Goal: Obtain resource: Download file/media

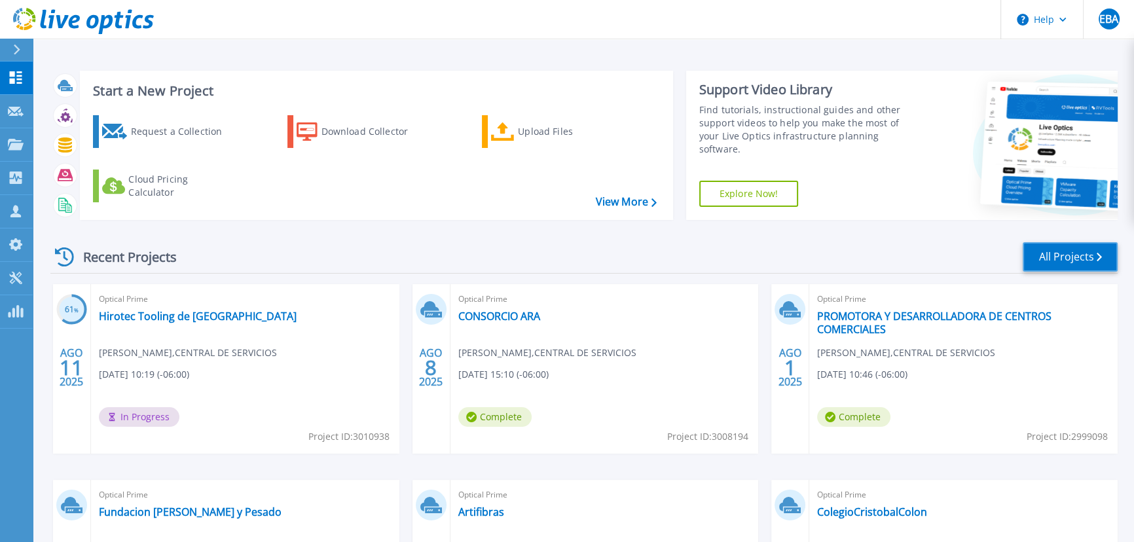
click at [1080, 261] on link "All Projects" at bounding box center [1069, 256] width 95 height 29
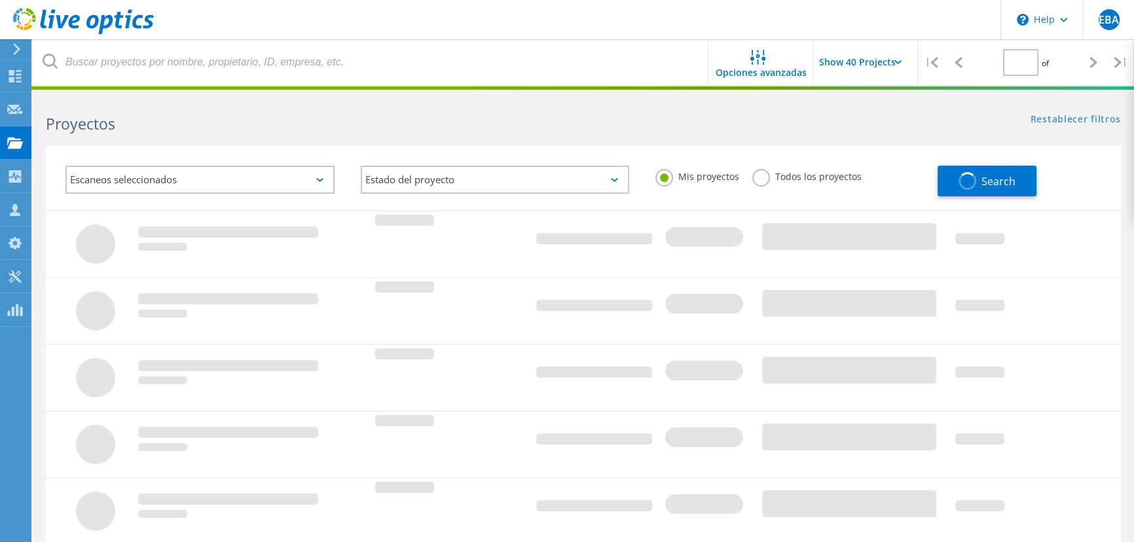
type input "2"
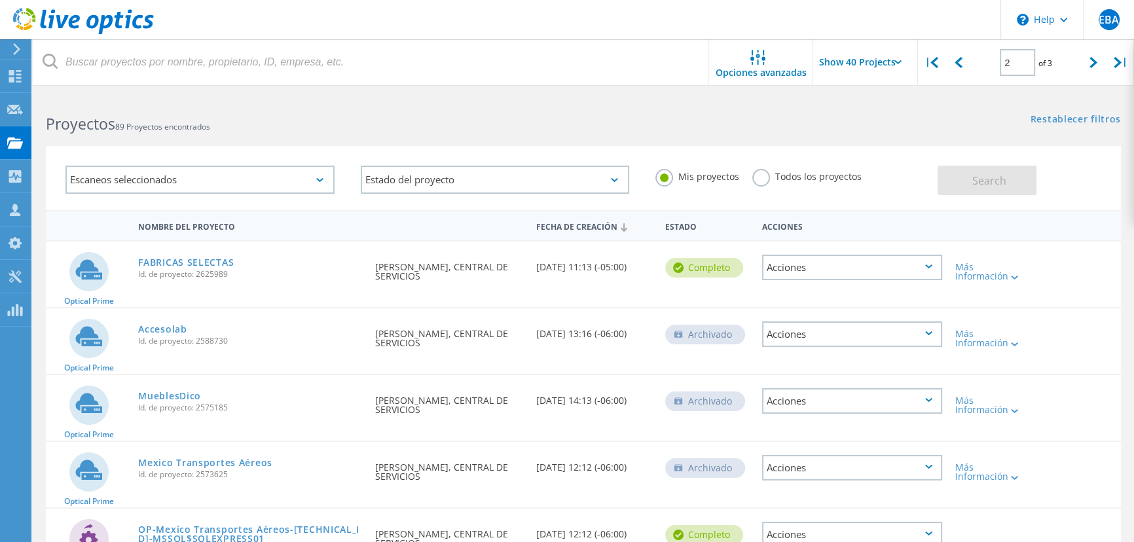
click at [886, 67] on input "Show 40 Projects" at bounding box center [878, 62] width 131 height 46
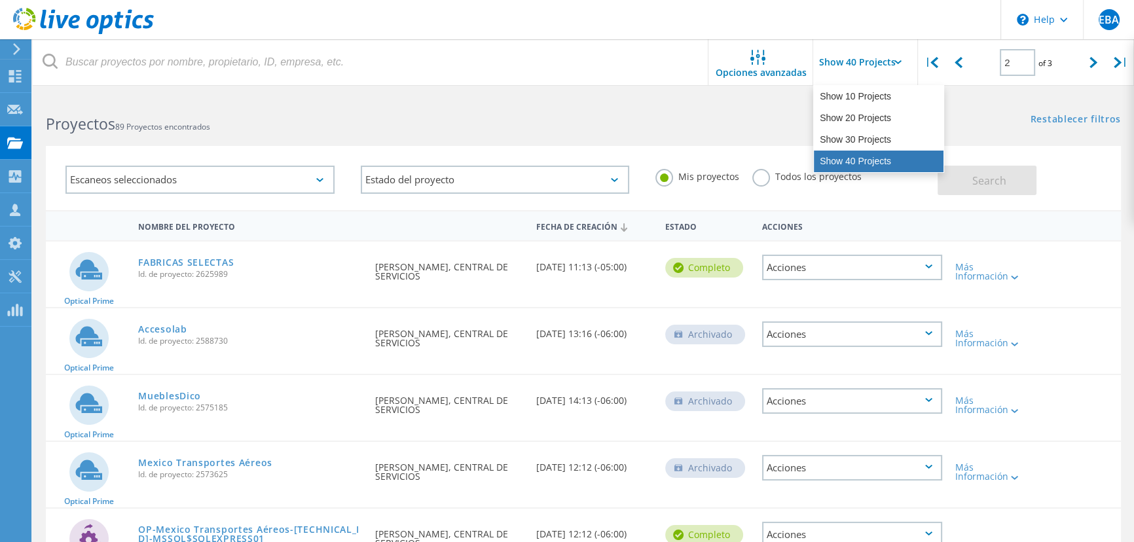
click at [867, 164] on div "Show 40 Projects" at bounding box center [879, 162] width 130 height 22
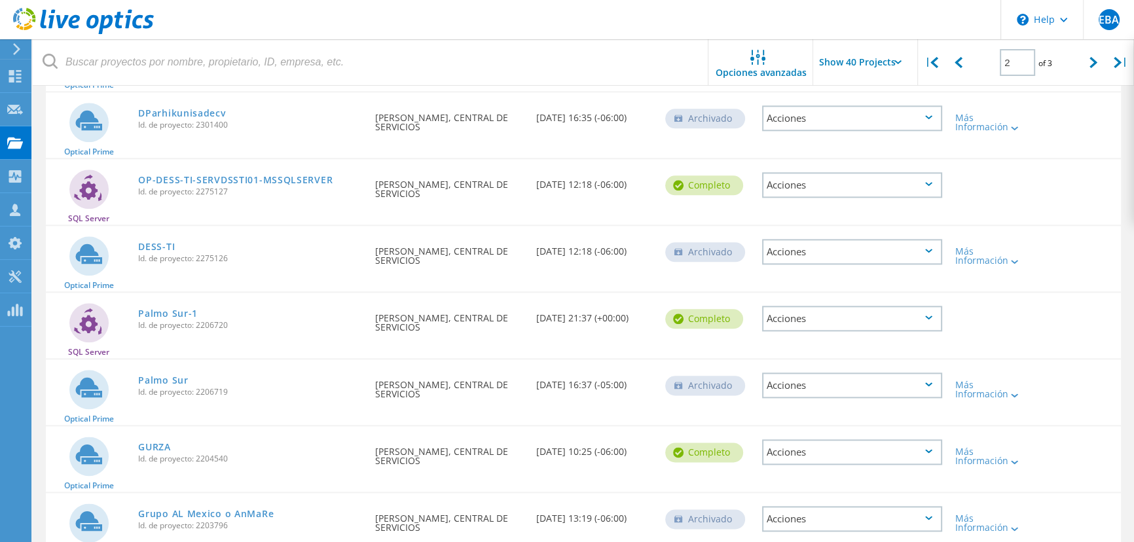
scroll to position [2023, 0]
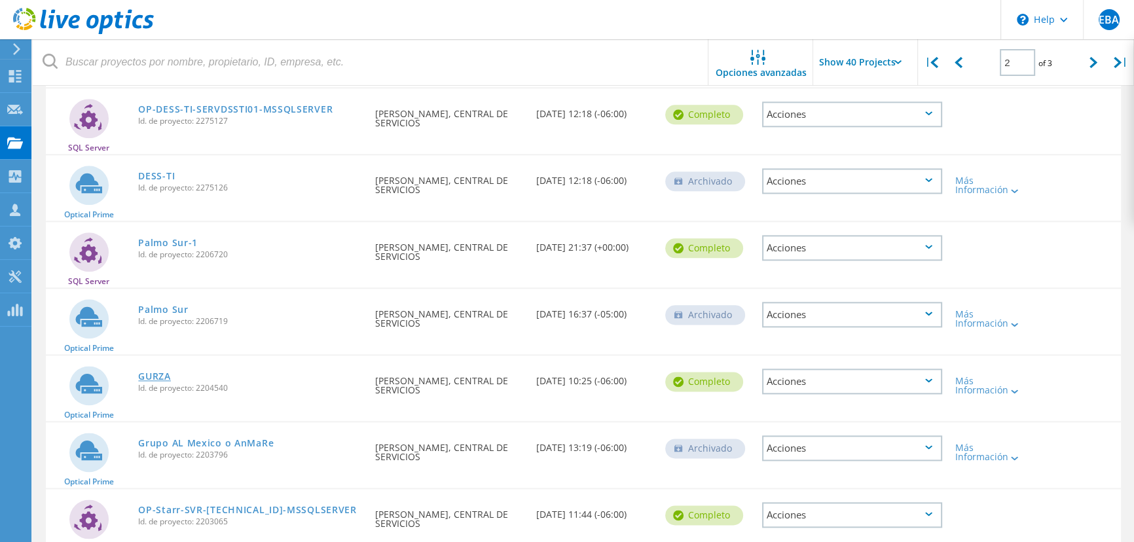
click at [160, 374] on link "GURZA" at bounding box center [154, 376] width 33 height 9
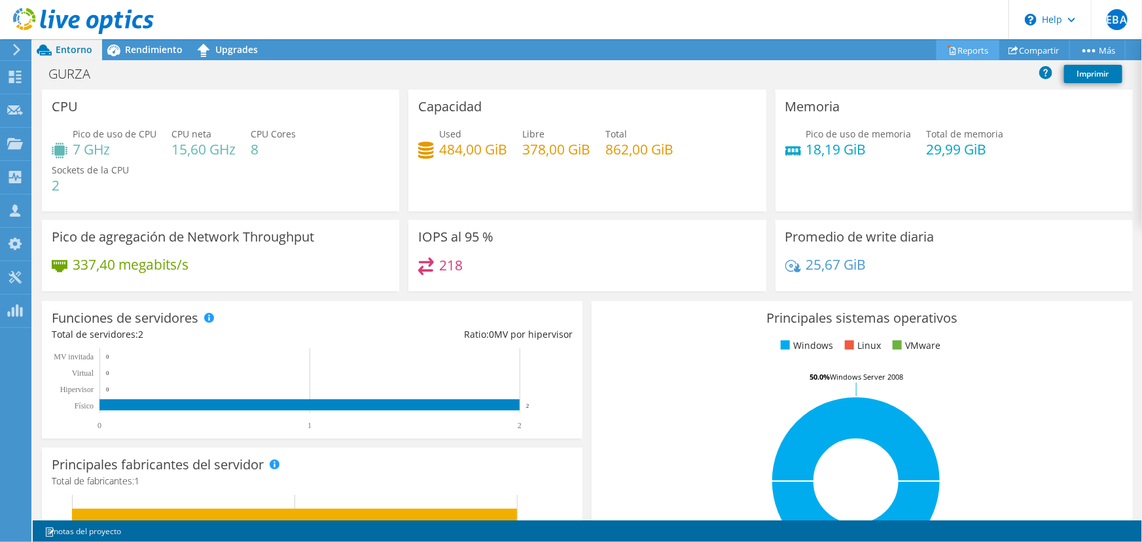
click at [950, 48] on link "Reports" at bounding box center [968, 50] width 63 height 20
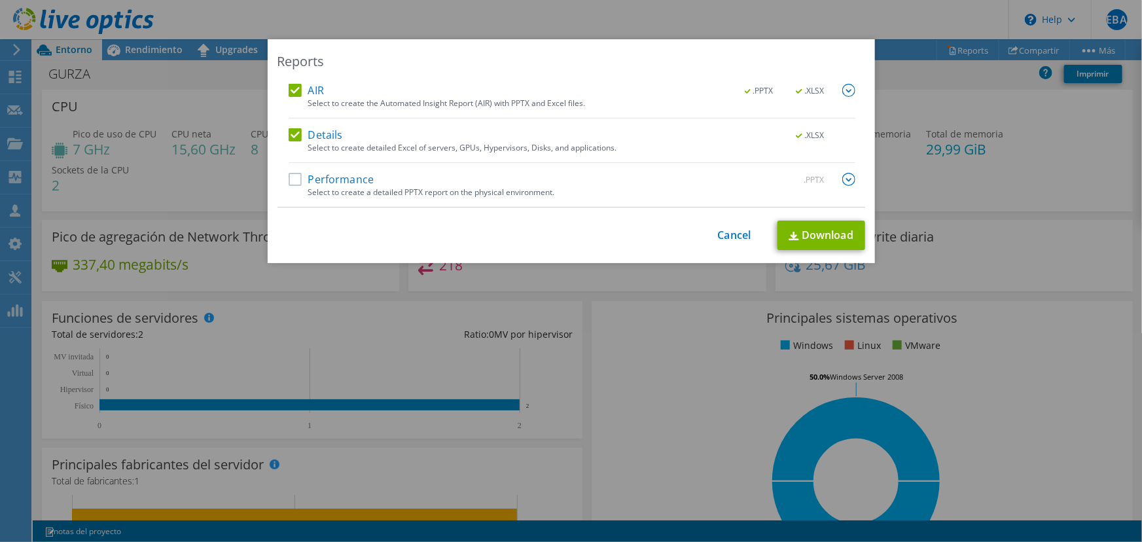
click at [367, 179] on label "Performance" at bounding box center [332, 179] width 86 height 13
click at [0, 0] on input "Performance" at bounding box center [0, 0] width 0 height 0
click at [837, 179] on div ".PPTX" at bounding box center [818, 180] width 76 height 14
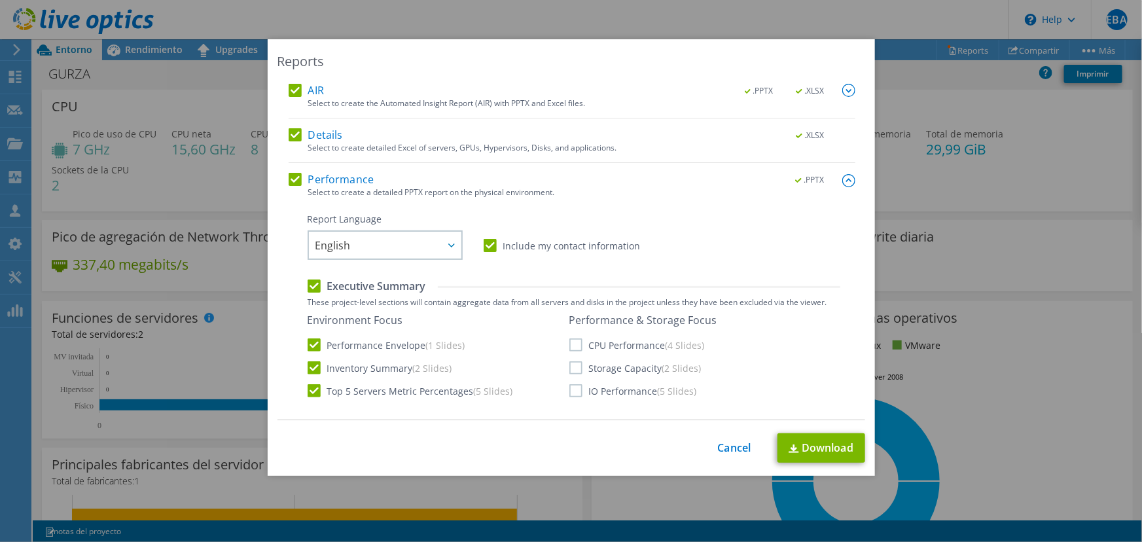
click at [578, 341] on label "CPU Performance (4 Slides)" at bounding box center [637, 344] width 136 height 13
click at [0, 0] on input "CPU Performance (4 Slides)" at bounding box center [0, 0] width 0 height 0
click at [583, 368] on label "Storage Capacity (2 Slides)" at bounding box center [635, 367] width 132 height 13
click at [0, 0] on input "Storage Capacity (2 Slides)" at bounding box center [0, 0] width 0 height 0
click at [588, 399] on div "Environment Focus Performance Envelope (1 Slides) Inventory Summary (2 Slides) …" at bounding box center [574, 356] width 533 height 85
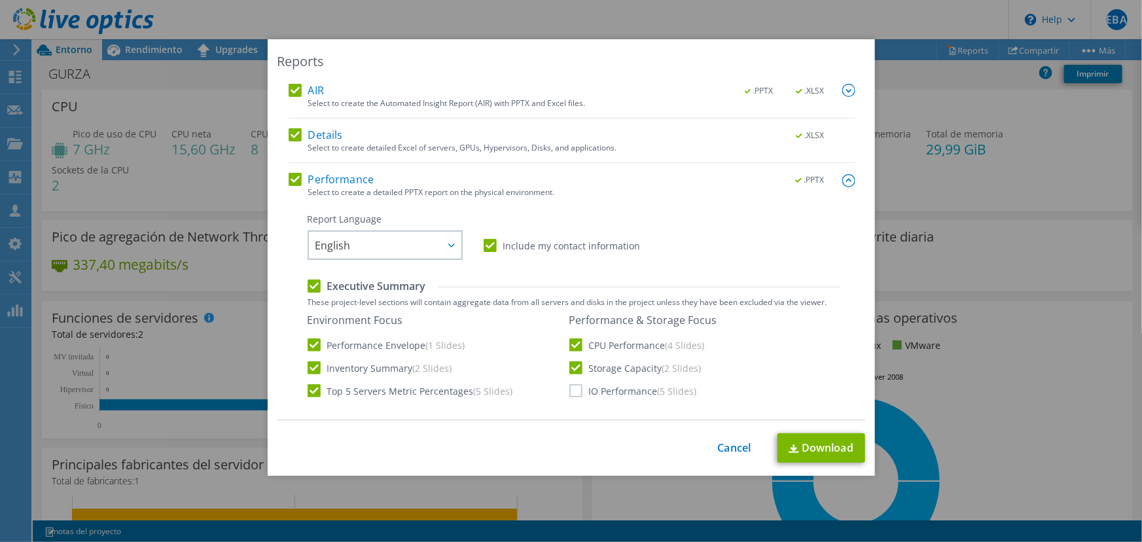
click at [593, 389] on label "IO Performance (5 Slides)" at bounding box center [633, 390] width 128 height 13
click at [0, 0] on input "IO Performance (5 Slides)" at bounding box center [0, 0] width 0 height 0
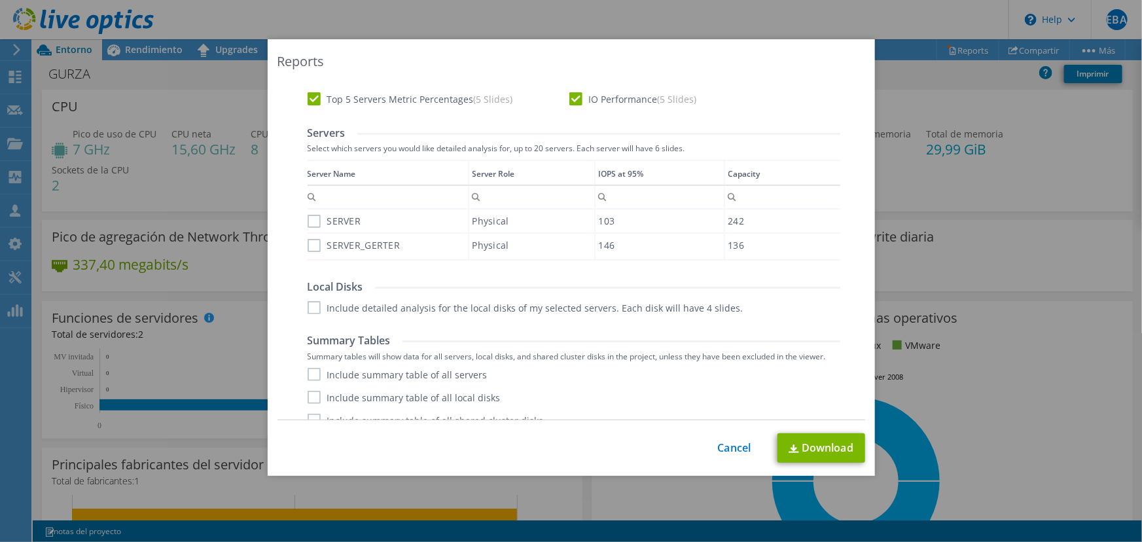
scroll to position [310, 0]
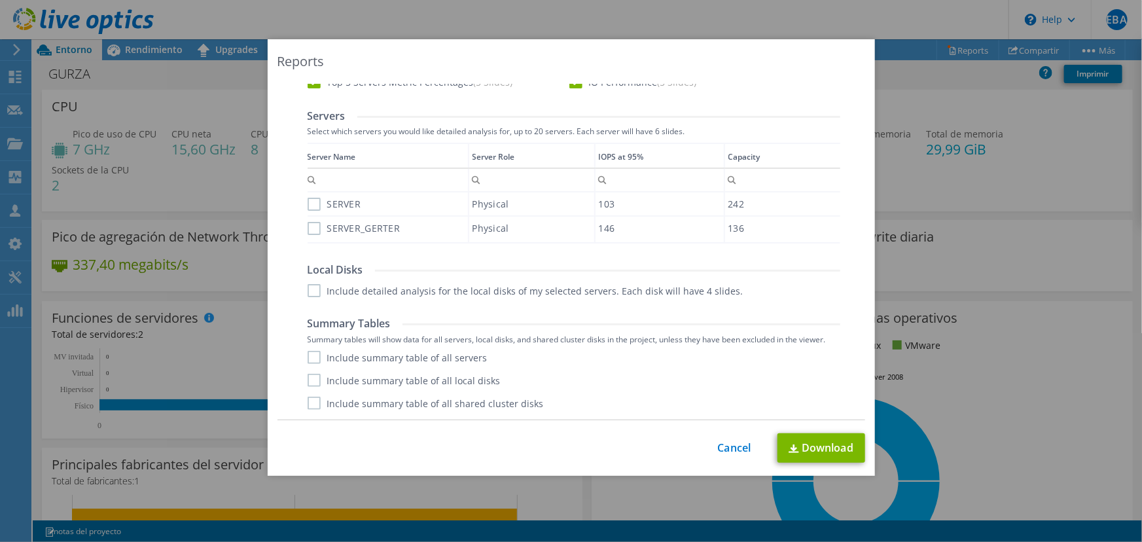
click at [308, 193] on div "SERVER" at bounding box center [388, 203] width 160 height 23
click at [308, 204] on label "SERVER" at bounding box center [335, 204] width 54 height 13
click at [0, 0] on input "SERVER" at bounding box center [0, 0] width 0 height 0
click at [309, 239] on div "Data grid" at bounding box center [574, 239] width 530 height 3
click at [321, 229] on label "SERVER_GERTER" at bounding box center [354, 228] width 93 height 13
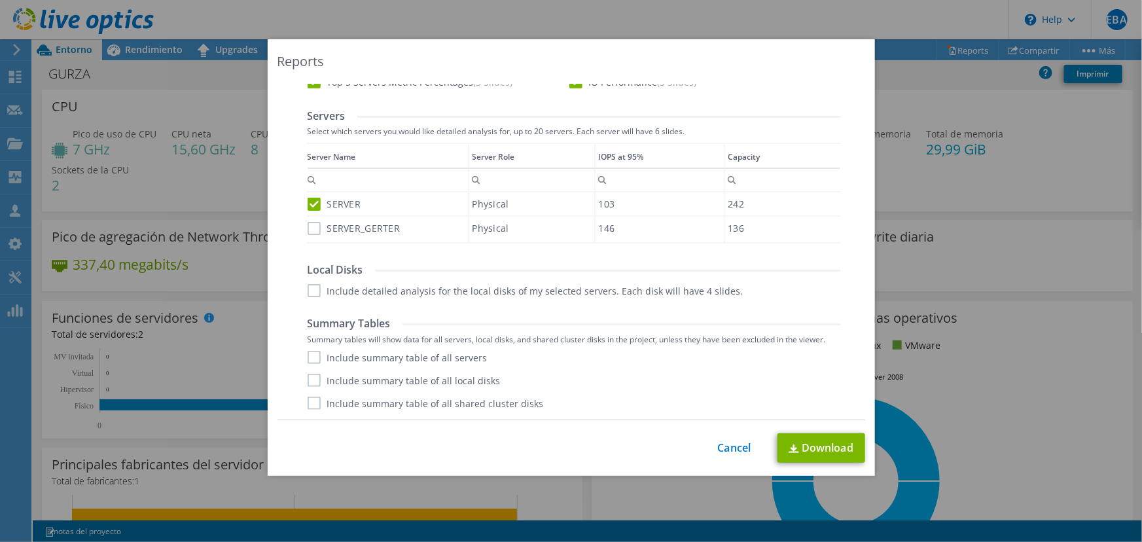
click at [0, 0] on input "SERVER_GERTER" at bounding box center [0, 0] width 0 height 0
click at [317, 289] on label "Include detailed analysis for the local disks of my selected servers. Each disk…" at bounding box center [526, 290] width 436 height 13
click at [0, 0] on input "Include detailed analysis for the local disks of my selected servers. Each disk…" at bounding box center [0, 0] width 0 height 0
click at [308, 348] on div "Summary Tables Summary tables will show data for all servers, local disks, and …" at bounding box center [574, 363] width 533 height 93
click at [391, 361] on label "Include summary table of all servers" at bounding box center [398, 357] width 180 height 13
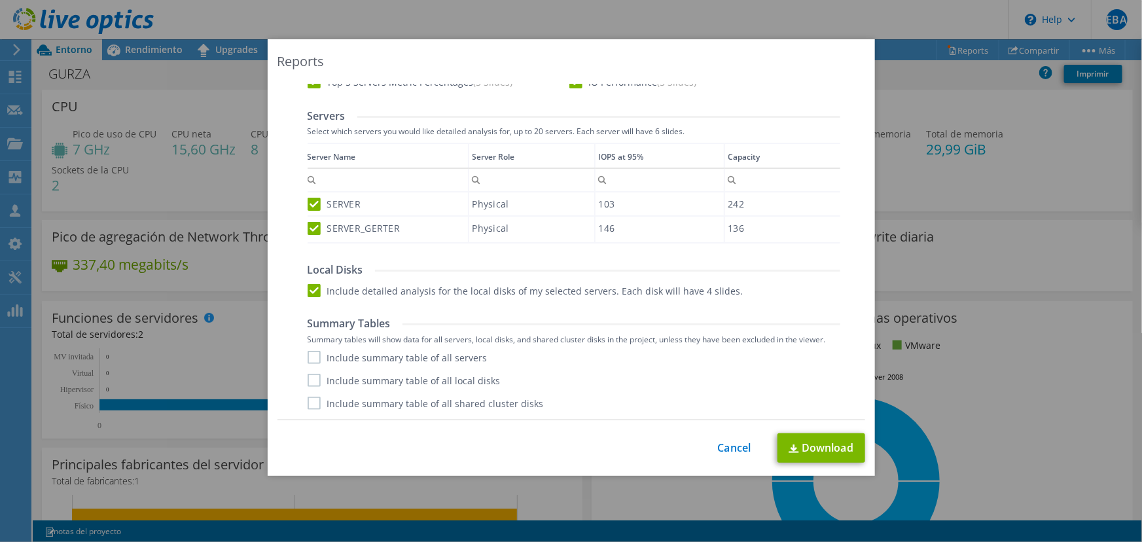
click at [396, 386] on label "Include summary table of all local disks" at bounding box center [404, 380] width 193 height 13
click at [0, 0] on input "Include summary table of all local disks" at bounding box center [0, 0] width 0 height 0
click at [353, 361] on label "Include summary table of all servers" at bounding box center [398, 357] width 180 height 13
click at [0, 0] on input "Include summary table of all servers" at bounding box center [0, 0] width 0 height 0
click at [347, 399] on label "Include summary table of all shared cluster disks" at bounding box center [426, 403] width 236 height 13
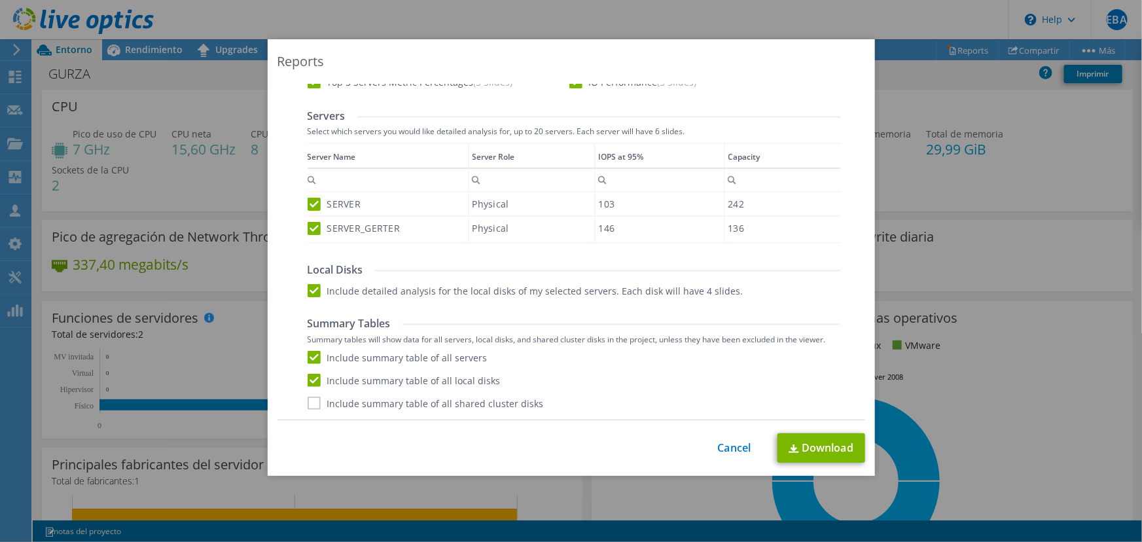
click at [0, 0] on input "Include summary table of all shared cluster disks" at bounding box center [0, 0] width 0 height 0
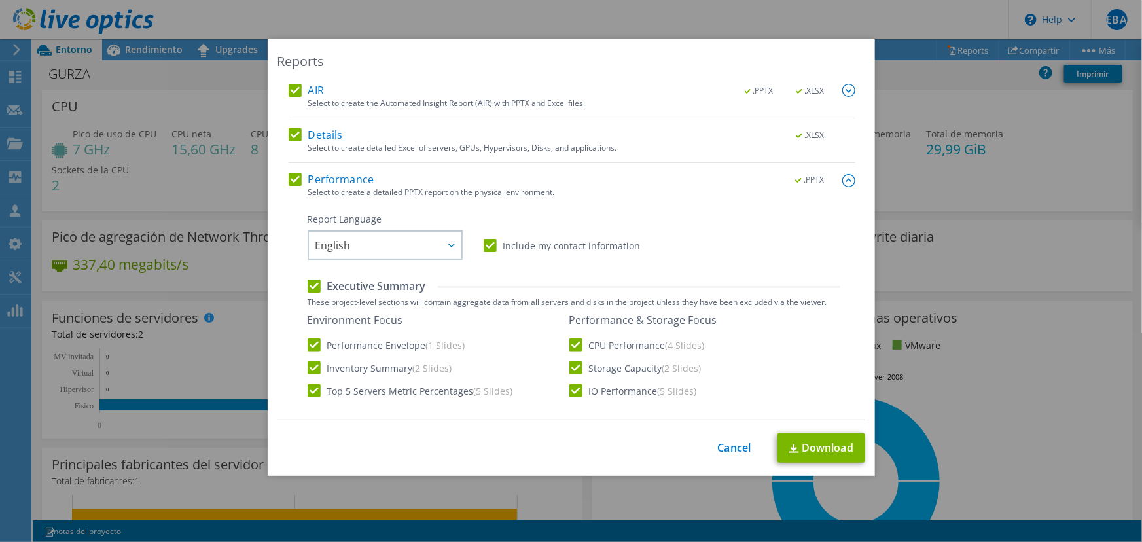
click at [842, 178] on img at bounding box center [848, 180] width 13 height 13
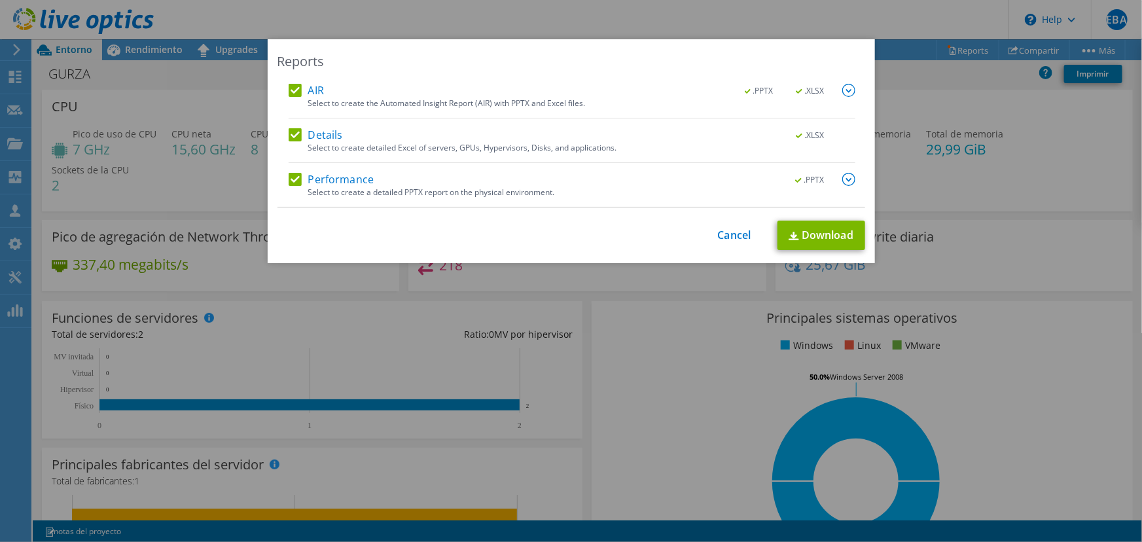
click at [842, 94] on img at bounding box center [848, 90] width 13 height 13
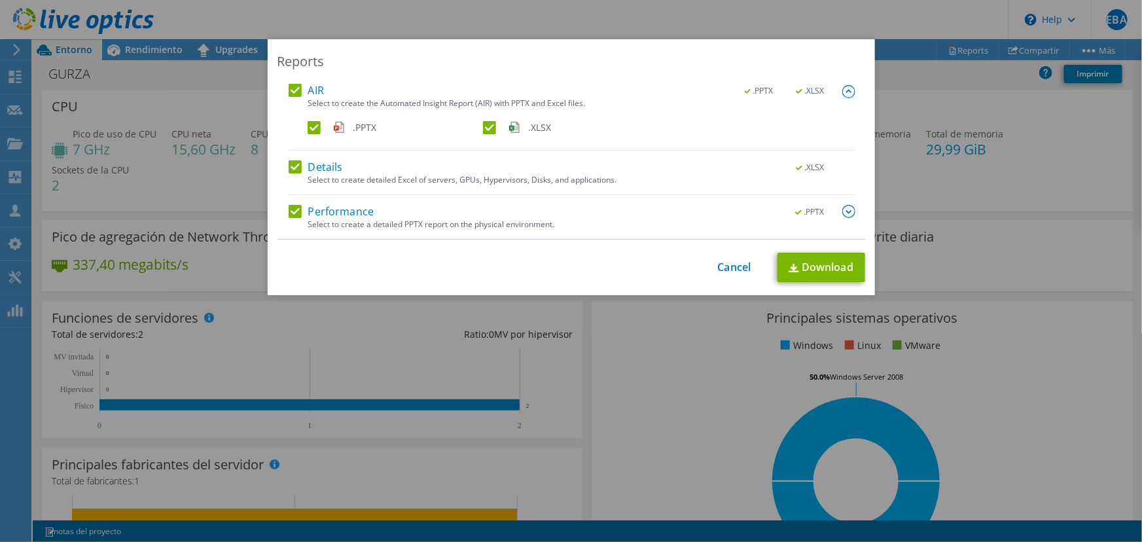
click at [842, 94] on img at bounding box center [848, 91] width 13 height 13
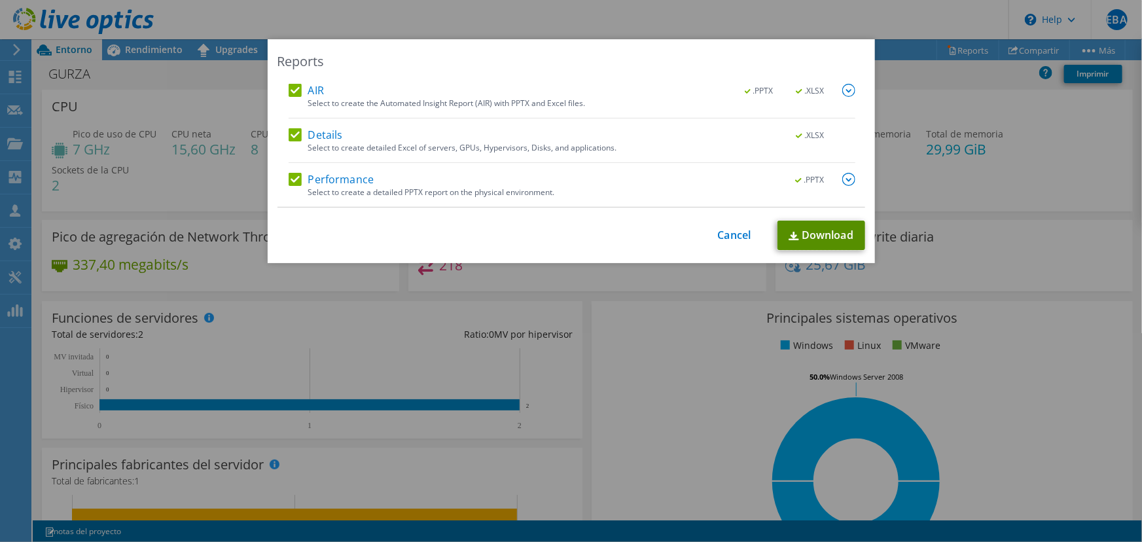
click at [827, 231] on link "Download" at bounding box center [822, 235] width 88 height 29
